Goal: Check status

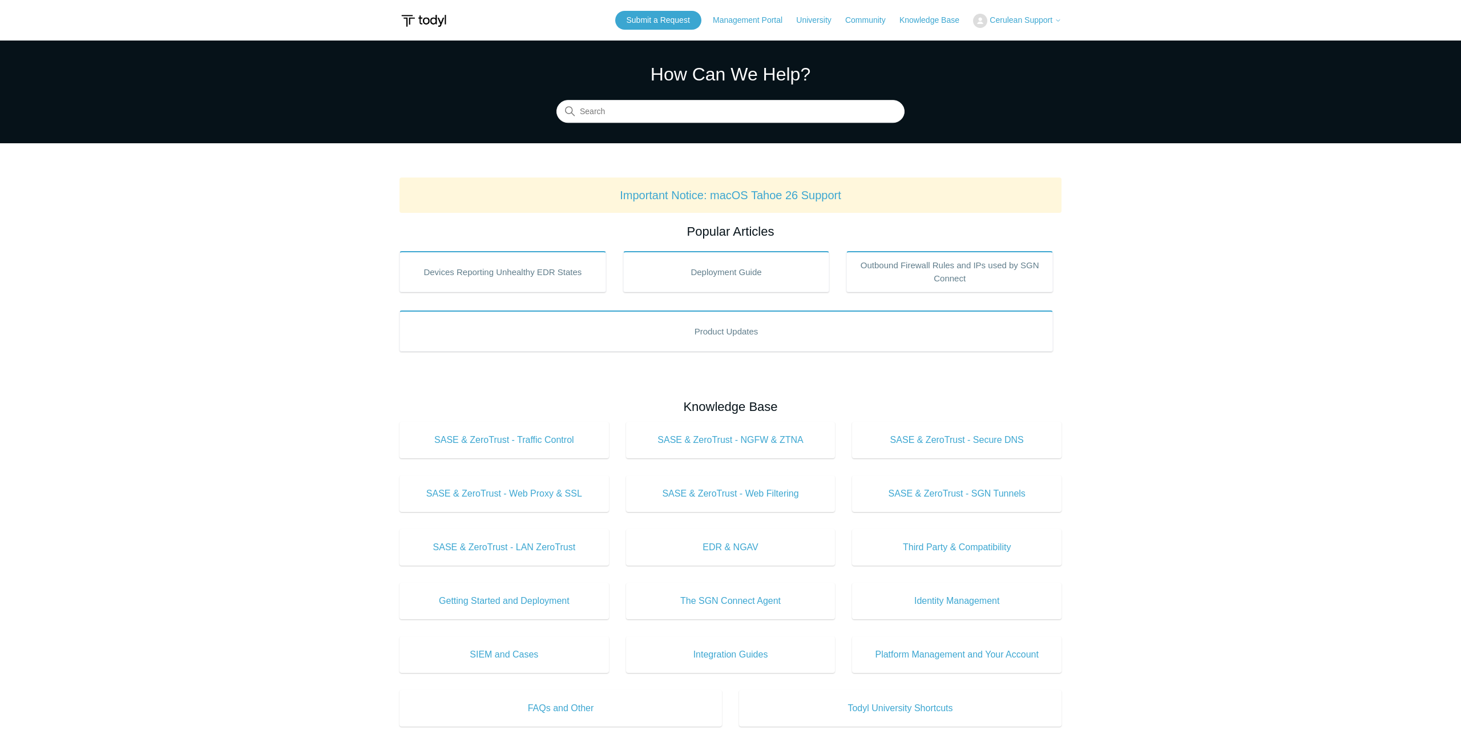
click at [1014, 22] on span "Cerulean Support" at bounding box center [1021, 19] width 63 height 9
click at [1034, 43] on link "My Support Requests" at bounding box center [1029, 45] width 111 height 20
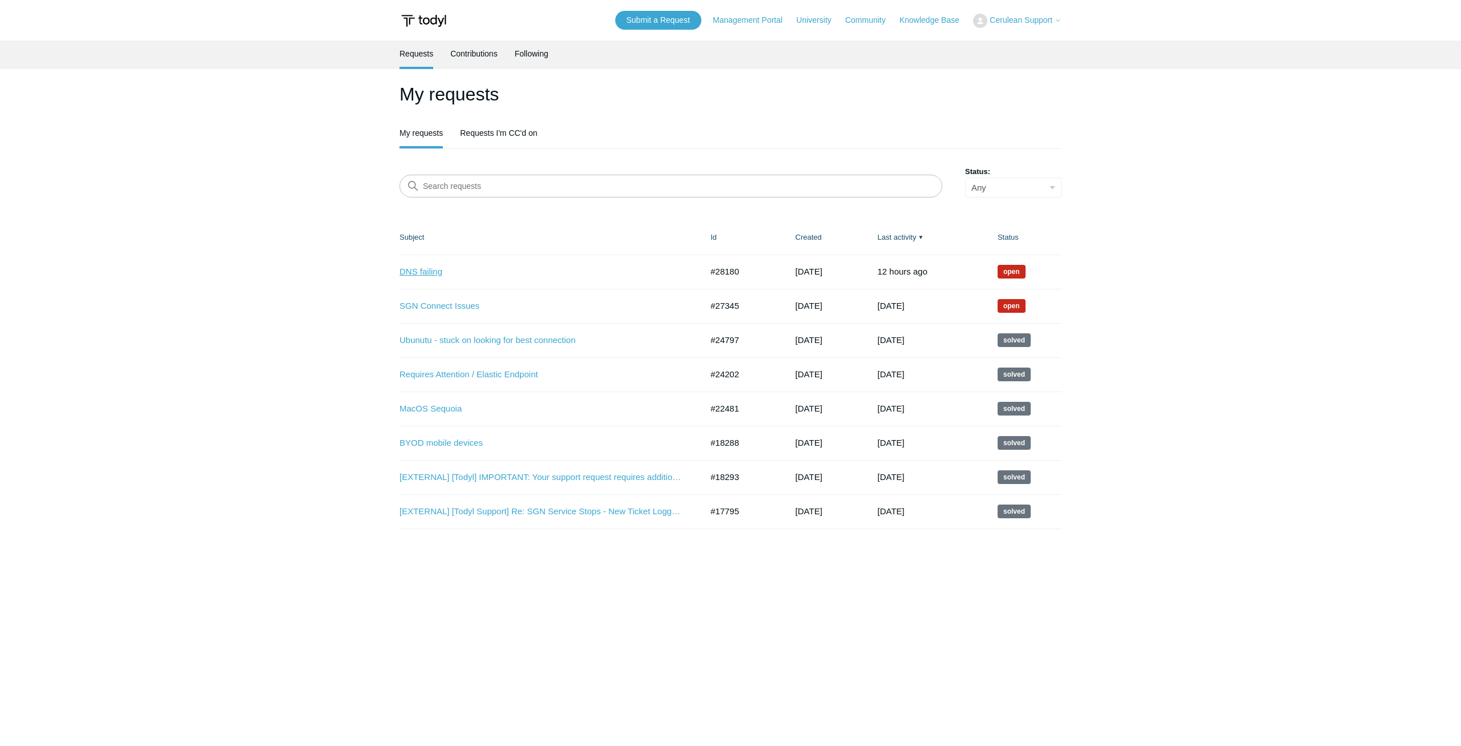
click at [423, 271] on link "DNS failing" at bounding box center [542, 271] width 285 height 13
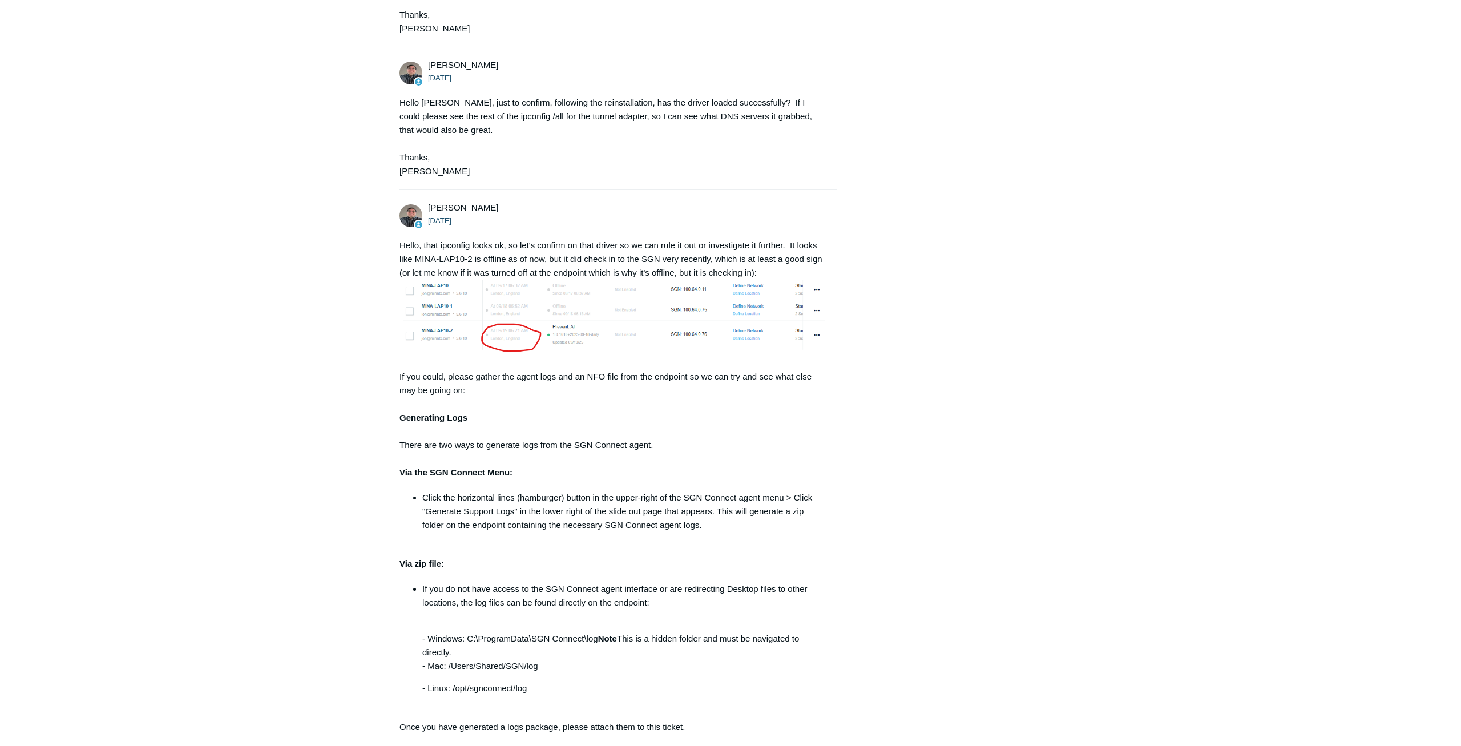
scroll to position [1704, 0]
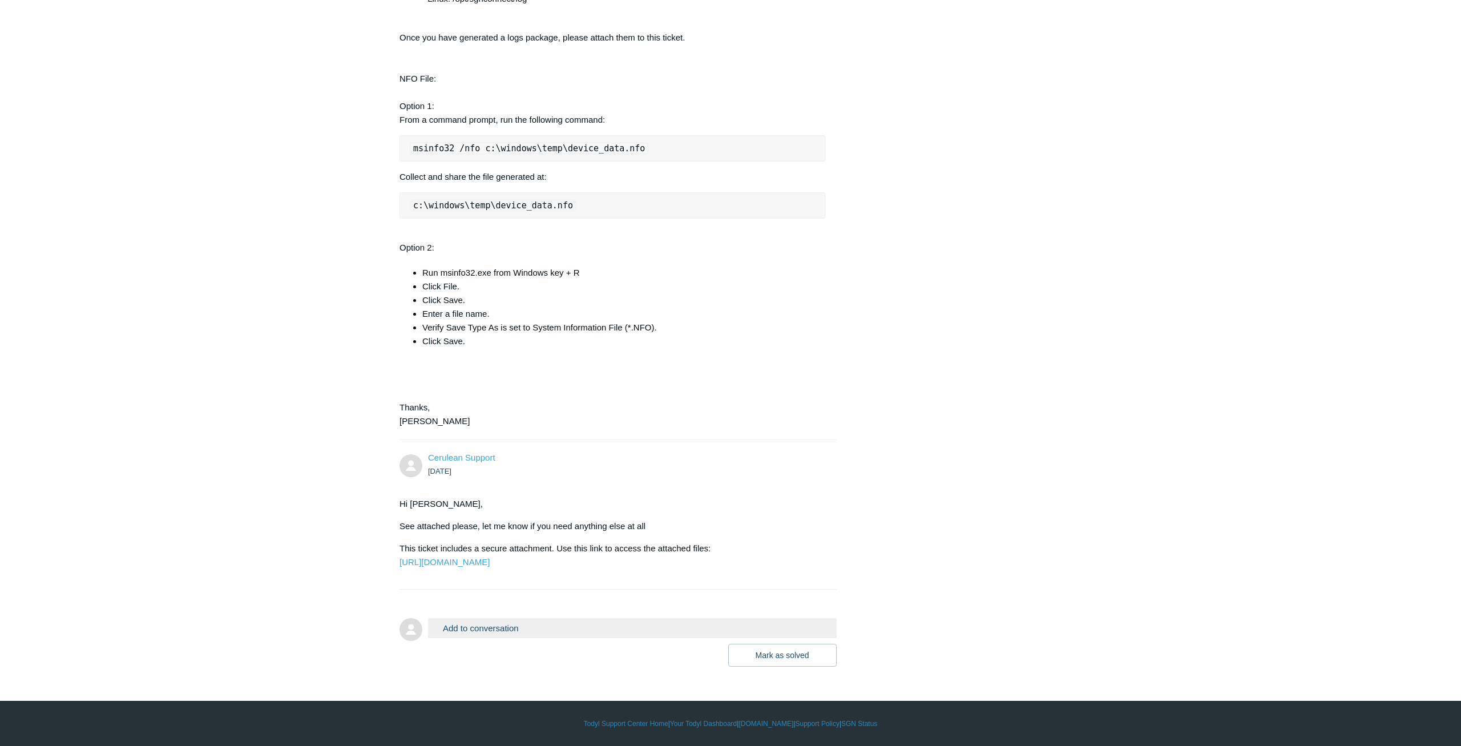
drag, startPoint x: 279, startPoint y: 241, endPoint x: 464, endPoint y: 773, distance: 563.2
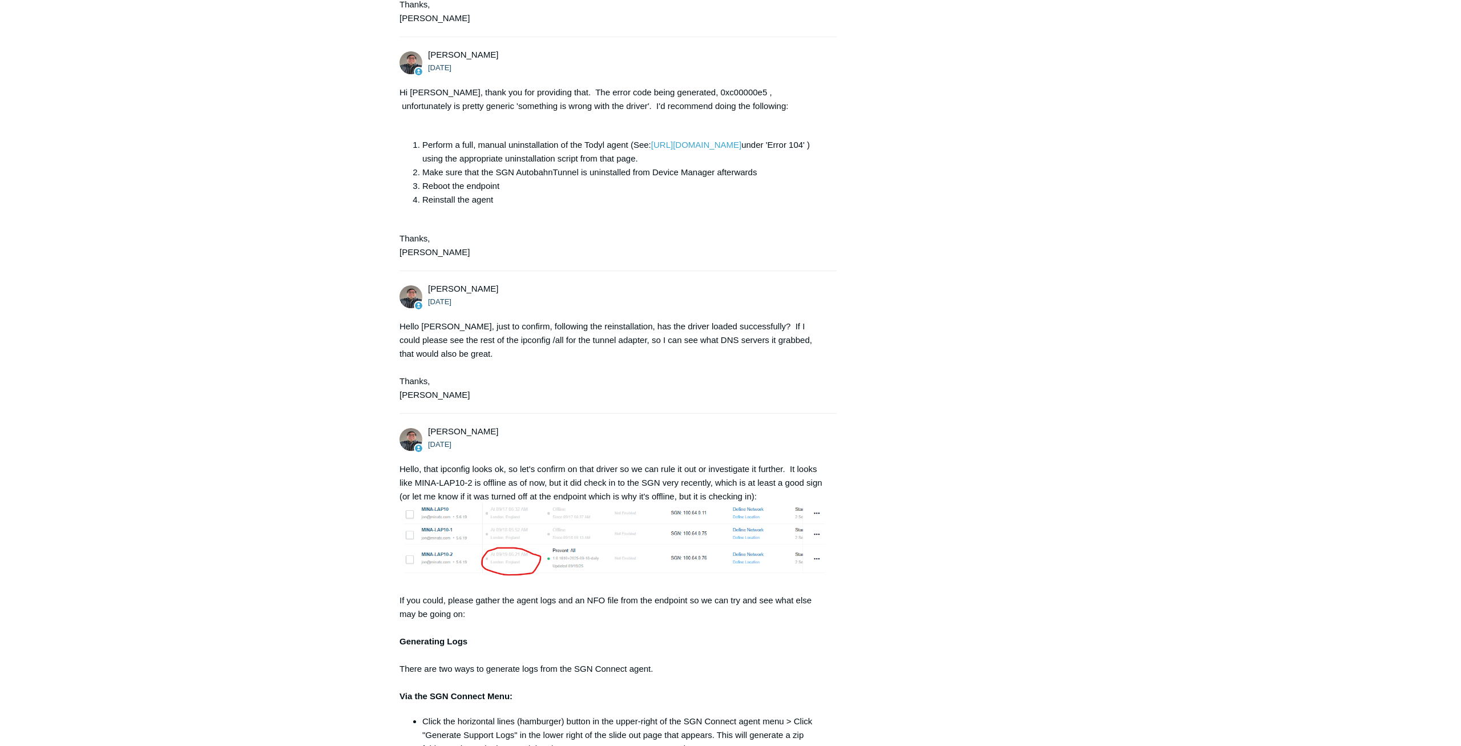
drag, startPoint x: 251, startPoint y: 572, endPoint x: 275, endPoint y: 218, distance: 354.7
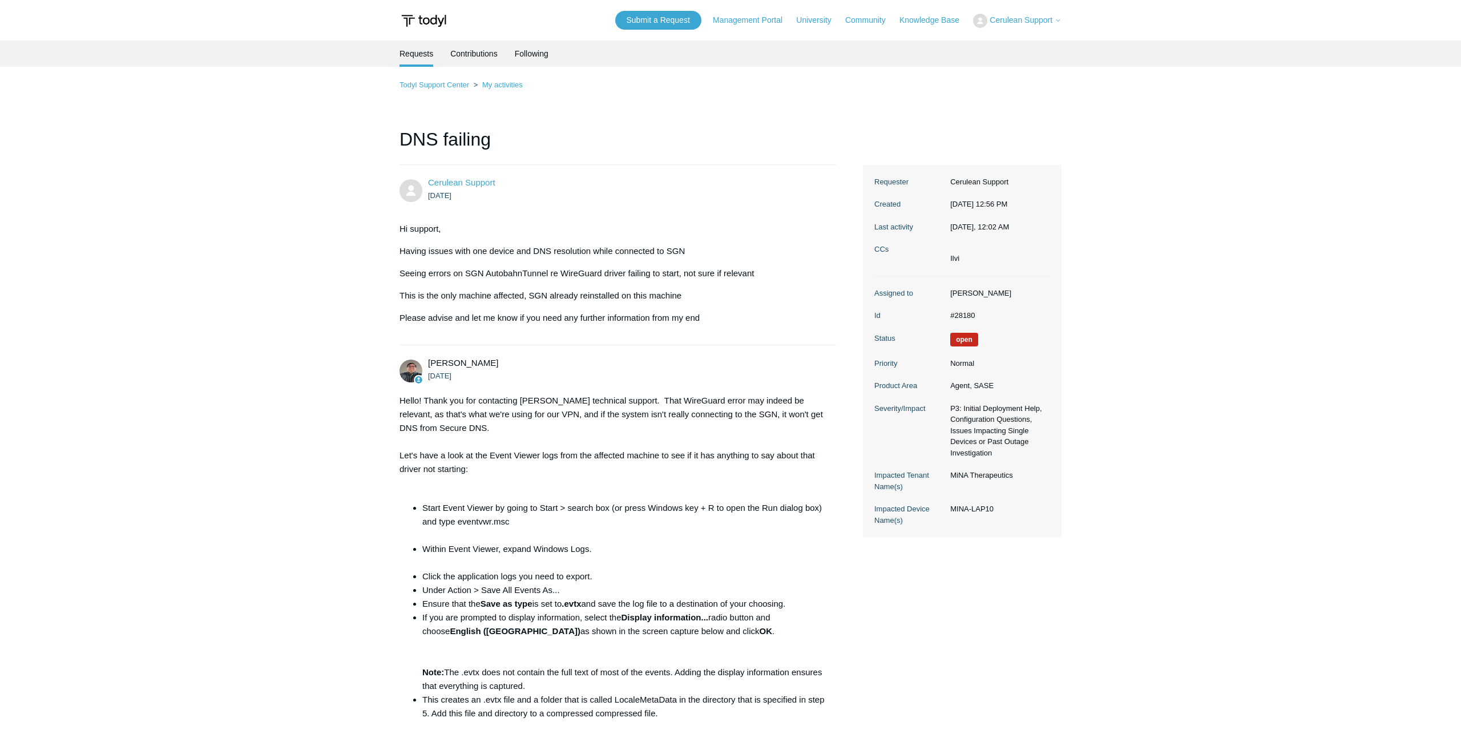
click at [410, 373] on img at bounding box center [411, 371] width 23 height 23
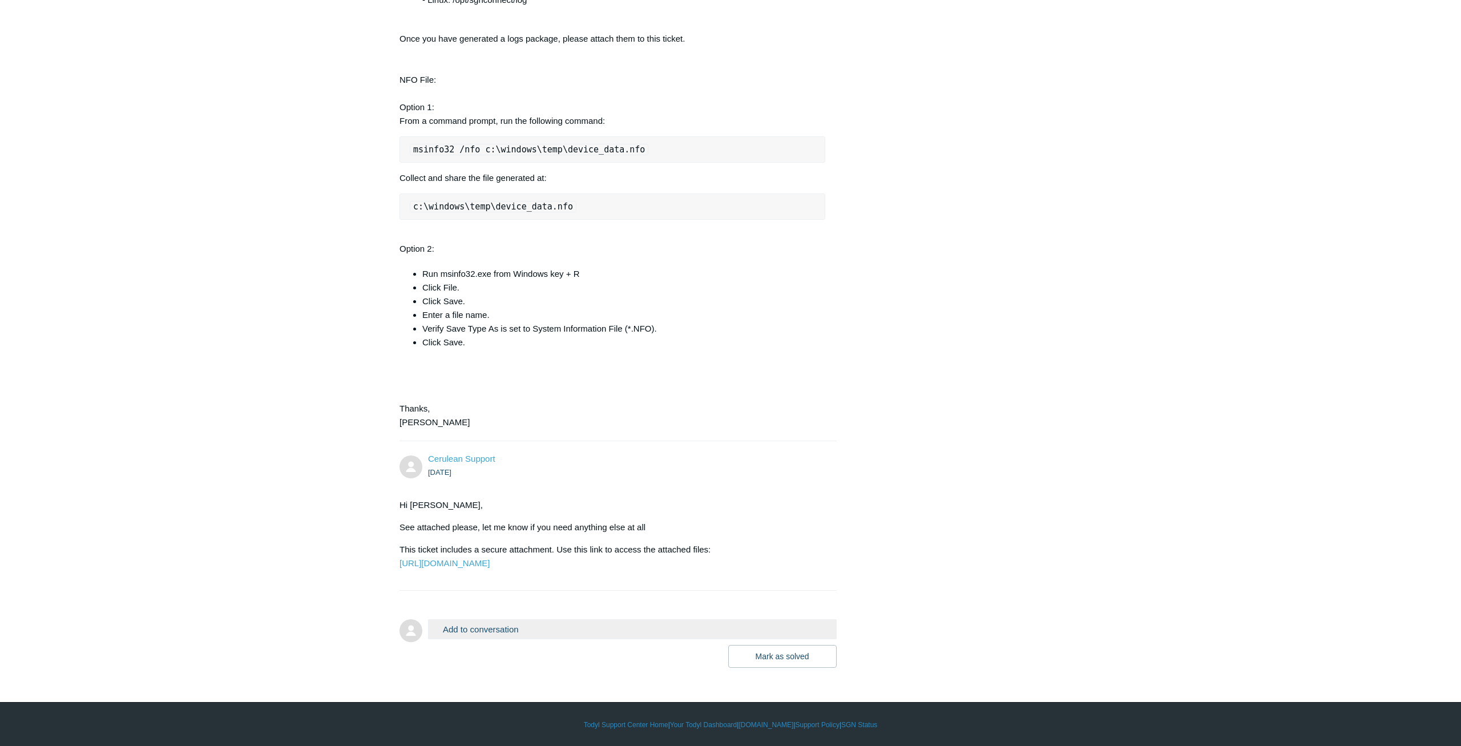
scroll to position [1704, 0]
